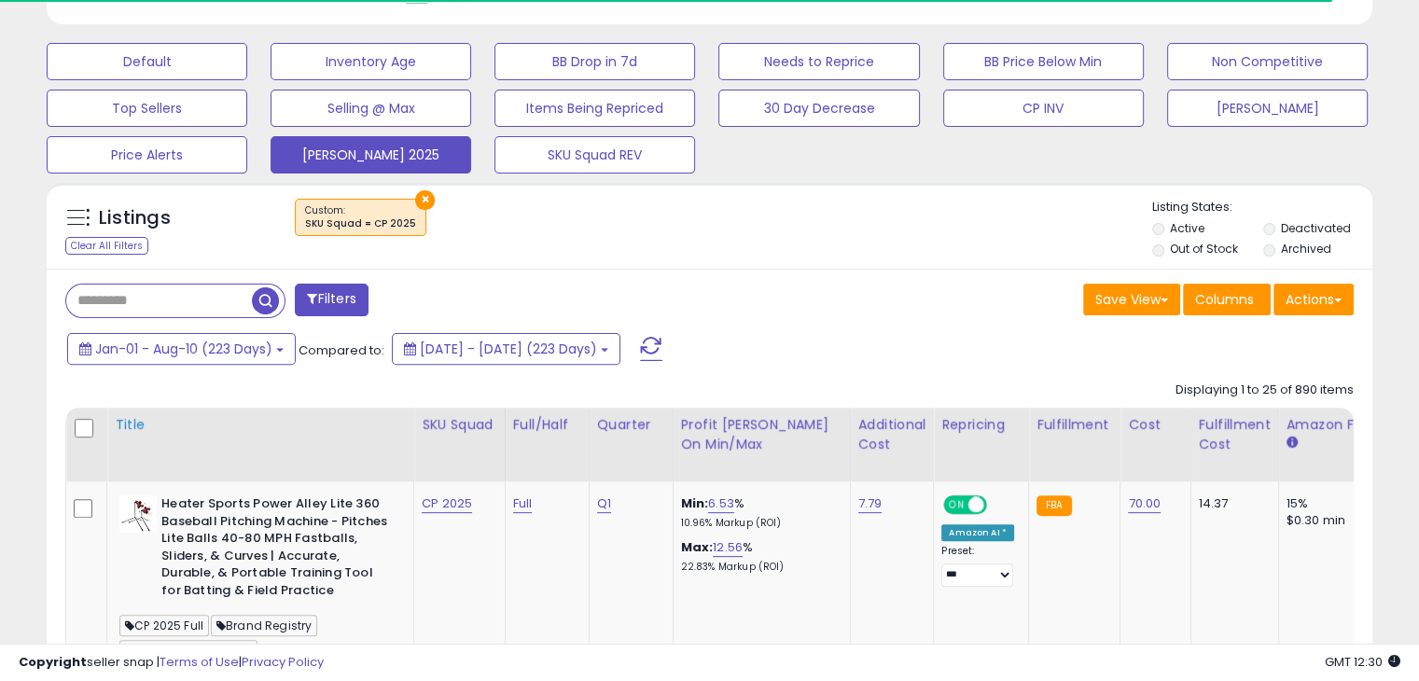
scroll to position [382, 767]
click at [276, 353] on button "Jan-01 - Aug-10 (223 Days)" at bounding box center [181, 349] width 229 height 32
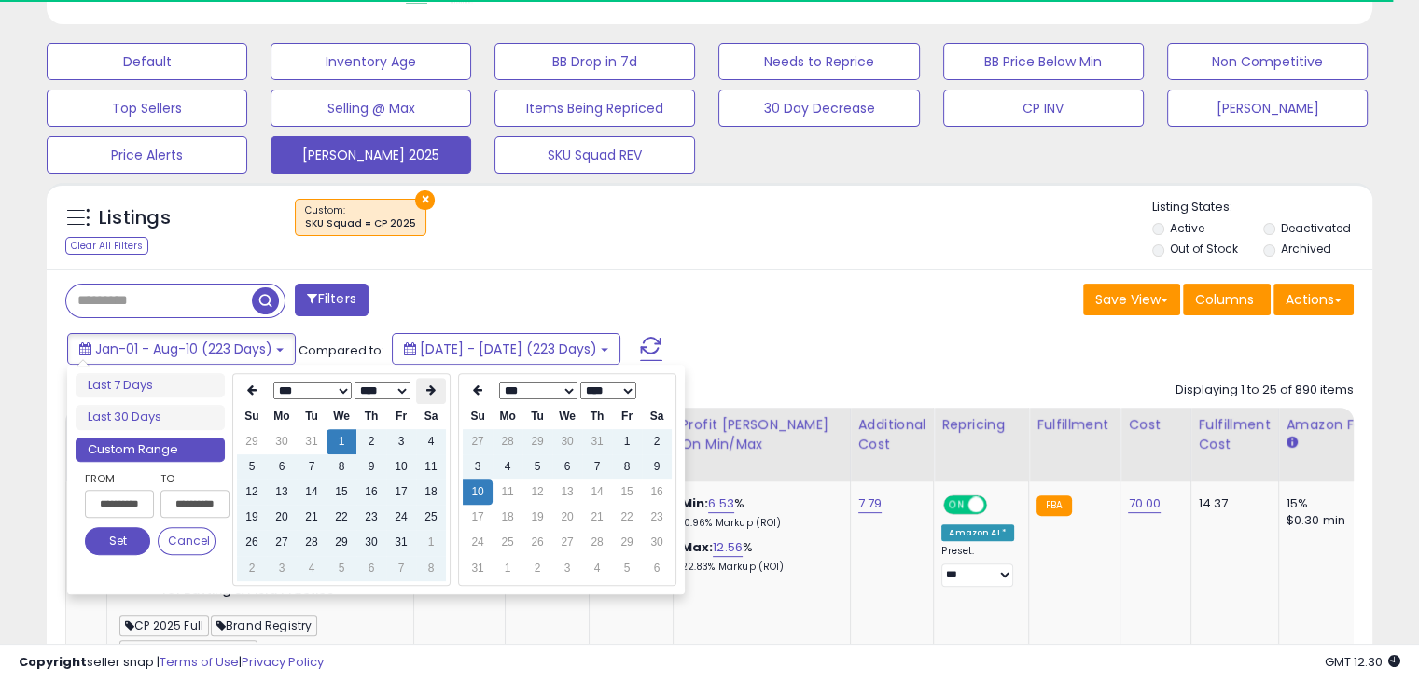
click at [427, 393] on icon at bounding box center [430, 389] width 9 height 11
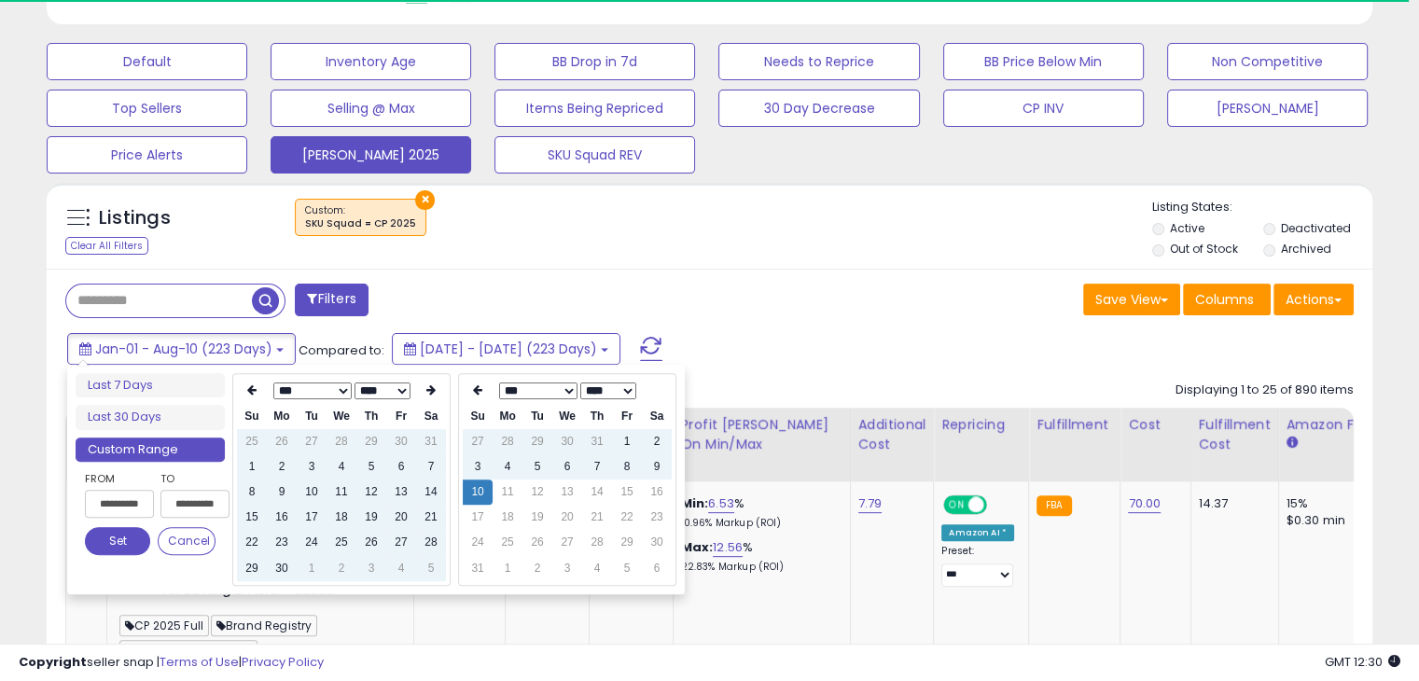
click at [427, 393] on icon at bounding box center [430, 389] width 9 height 11
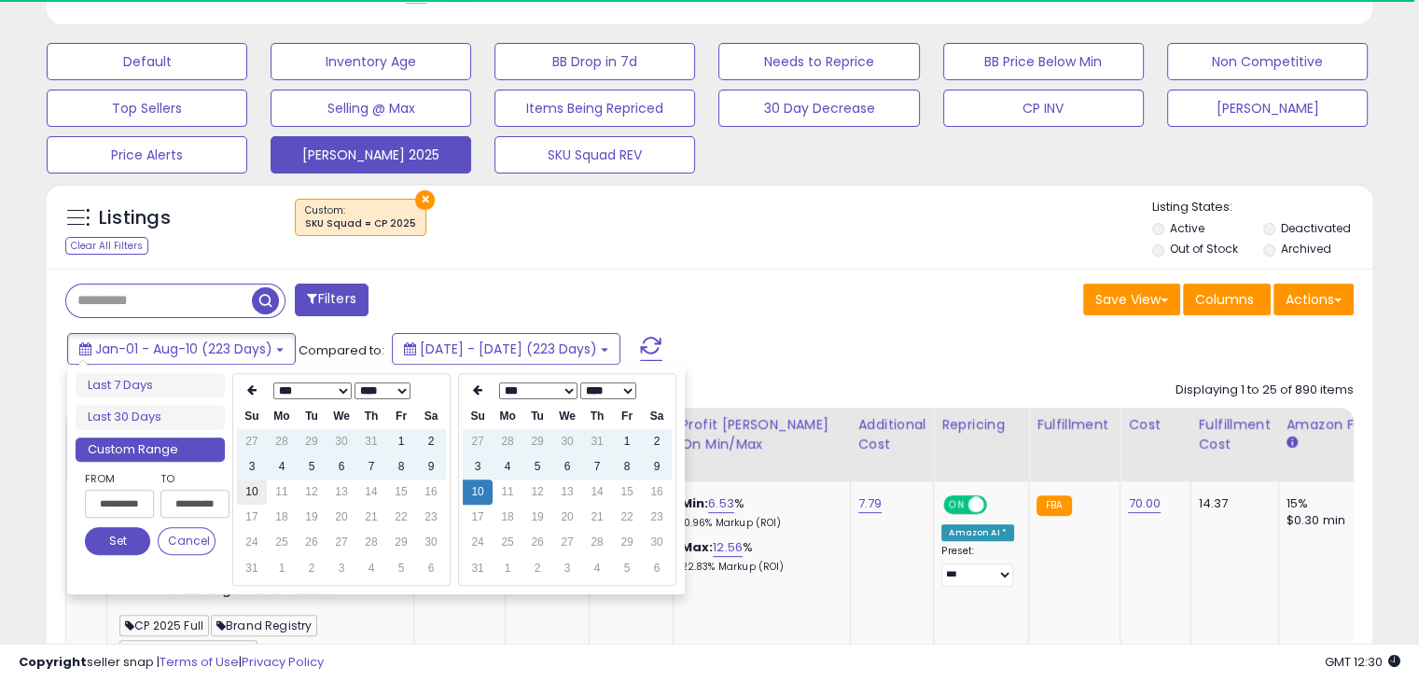
type input "**********"
click at [249, 497] on td "10" at bounding box center [252, 492] width 30 height 25
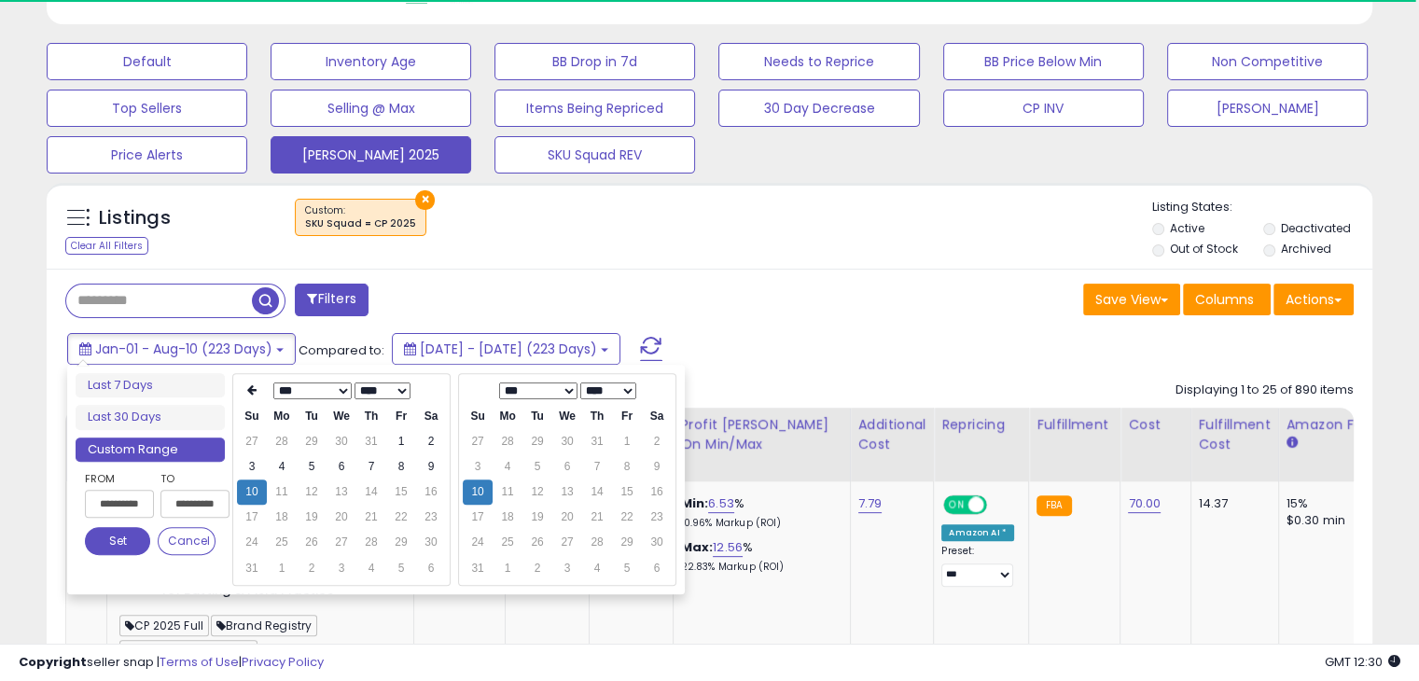
click at [123, 544] on button "Set" at bounding box center [117, 541] width 65 height 28
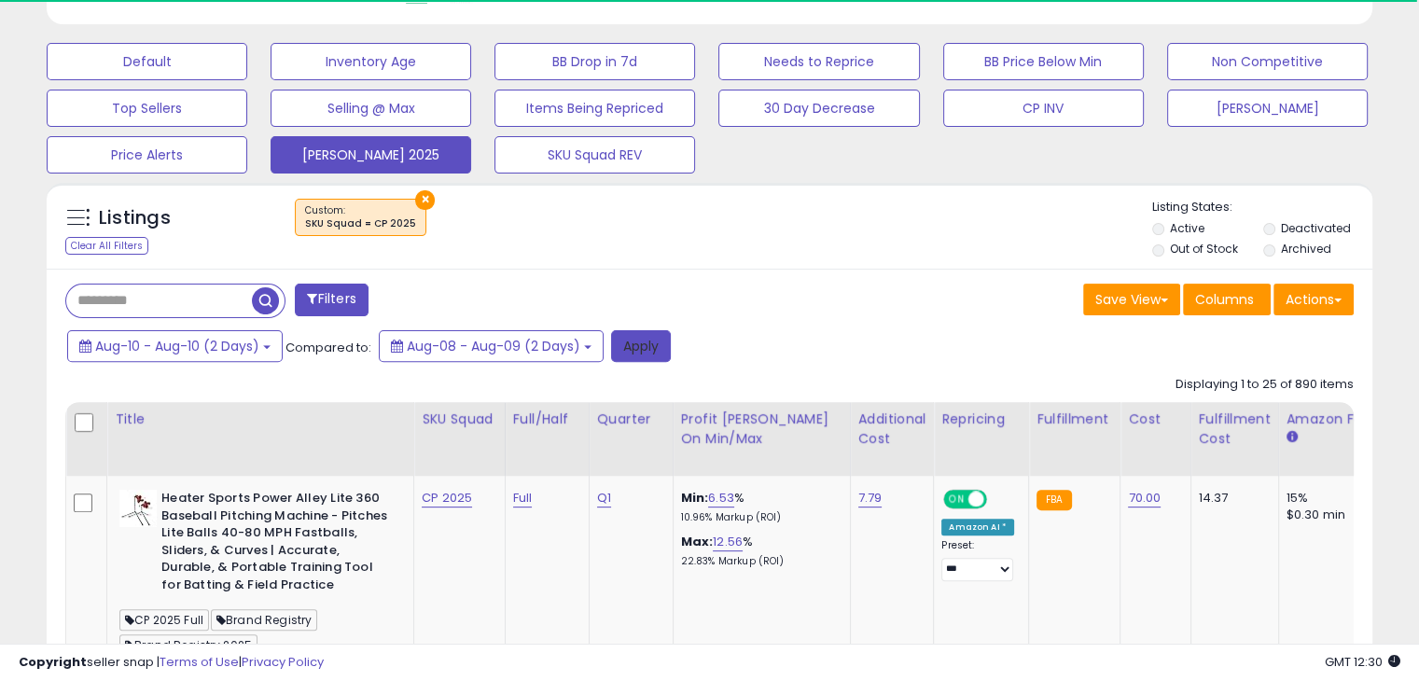
click at [629, 340] on button "Apply" at bounding box center [641, 346] width 60 height 32
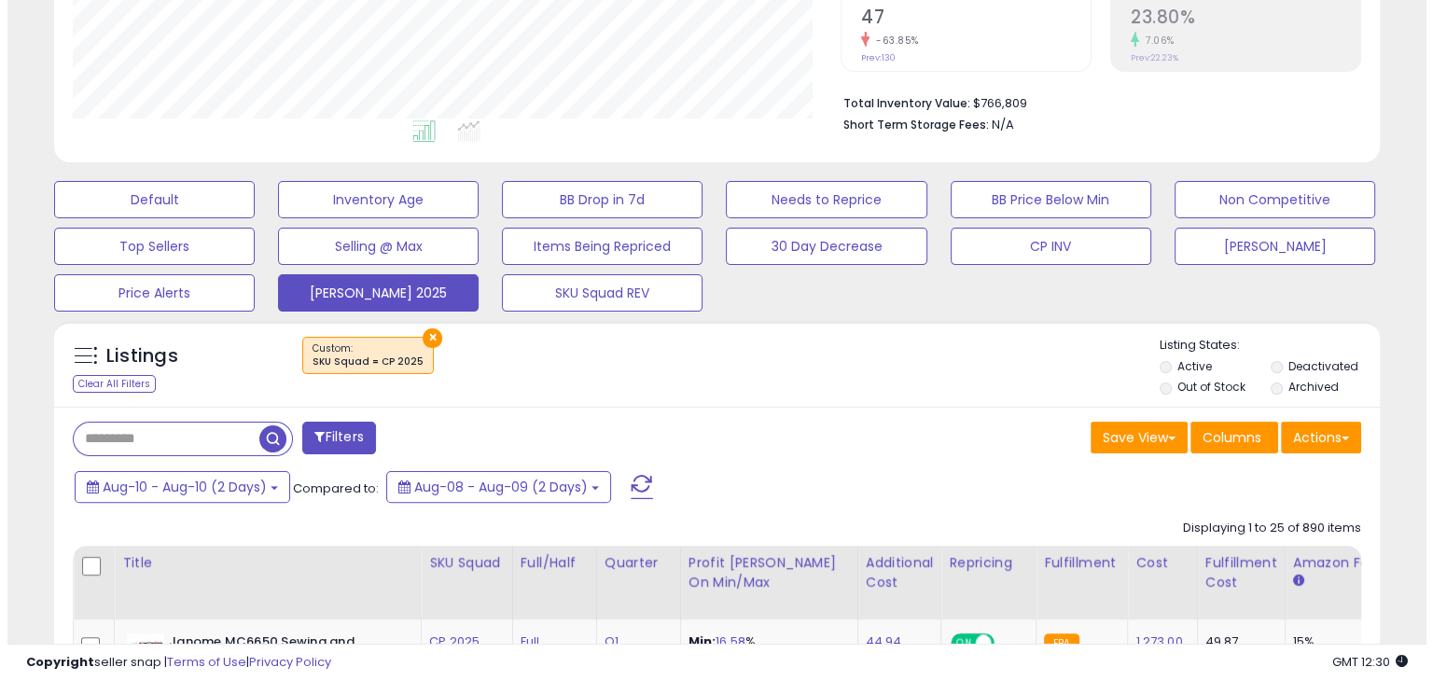
scroll to position [406, 0]
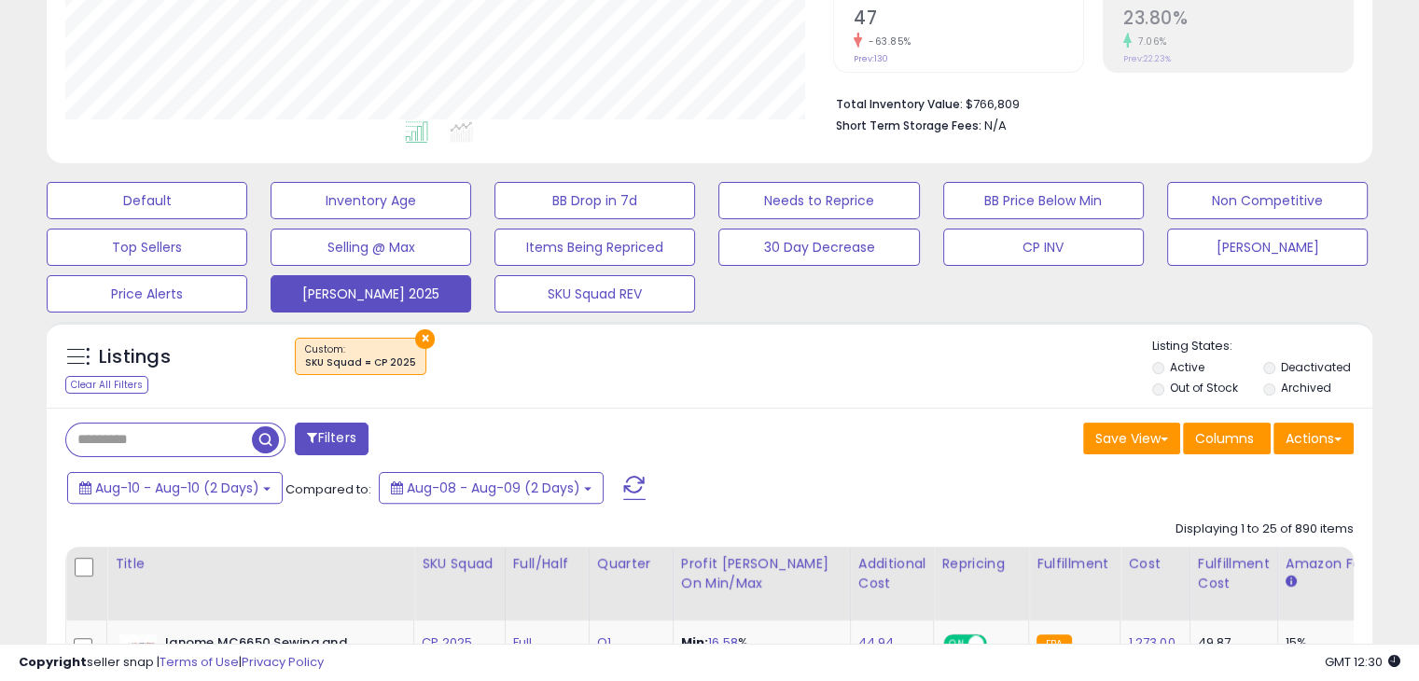
click at [630, 488] on span at bounding box center [634, 488] width 22 height 24
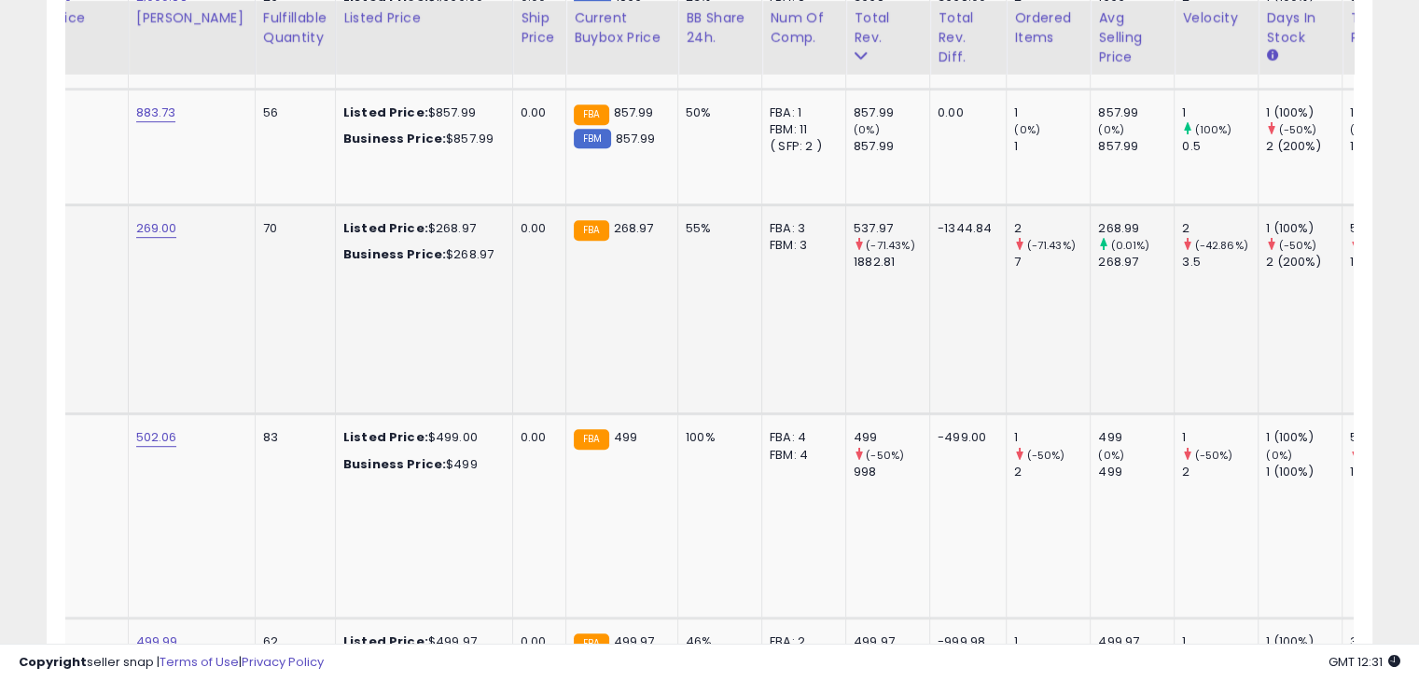
scroll to position [0, 0]
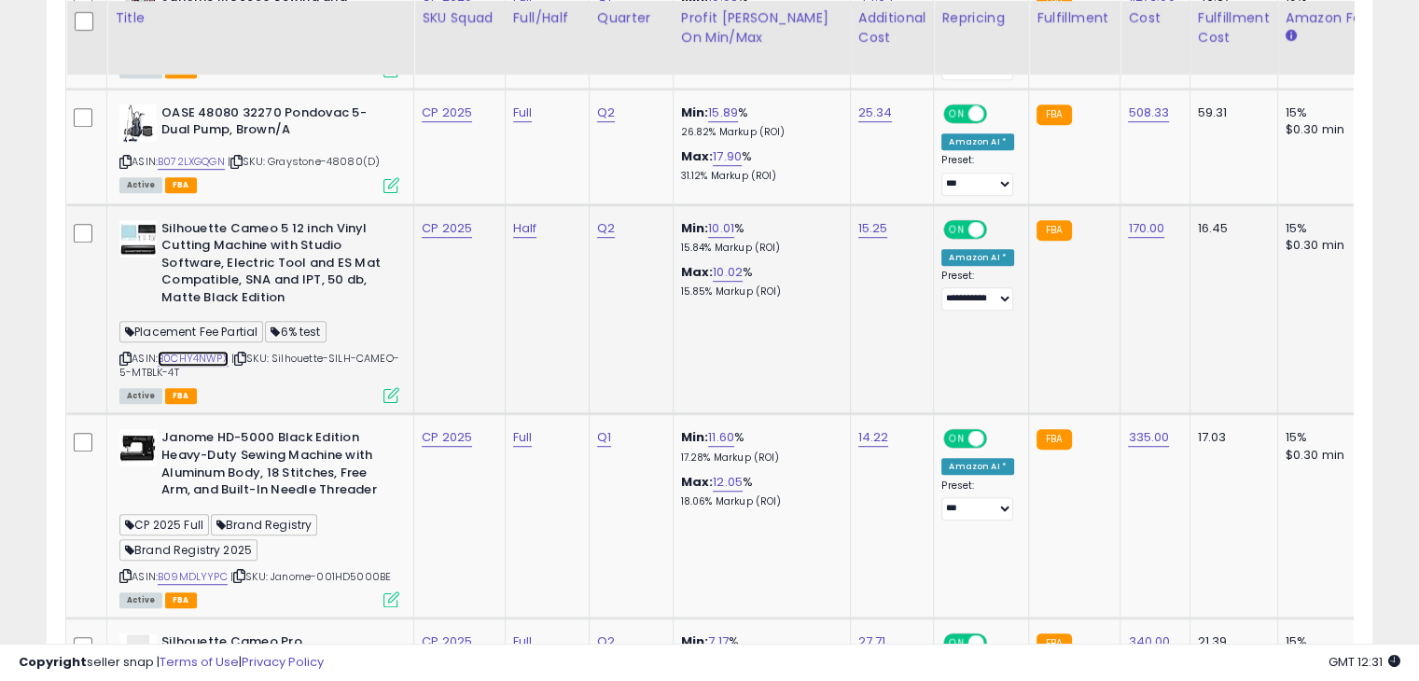
click at [217, 355] on link "B0CHY4NWPX" at bounding box center [193, 359] width 71 height 16
